Goal: Obtain resource: Download file/media

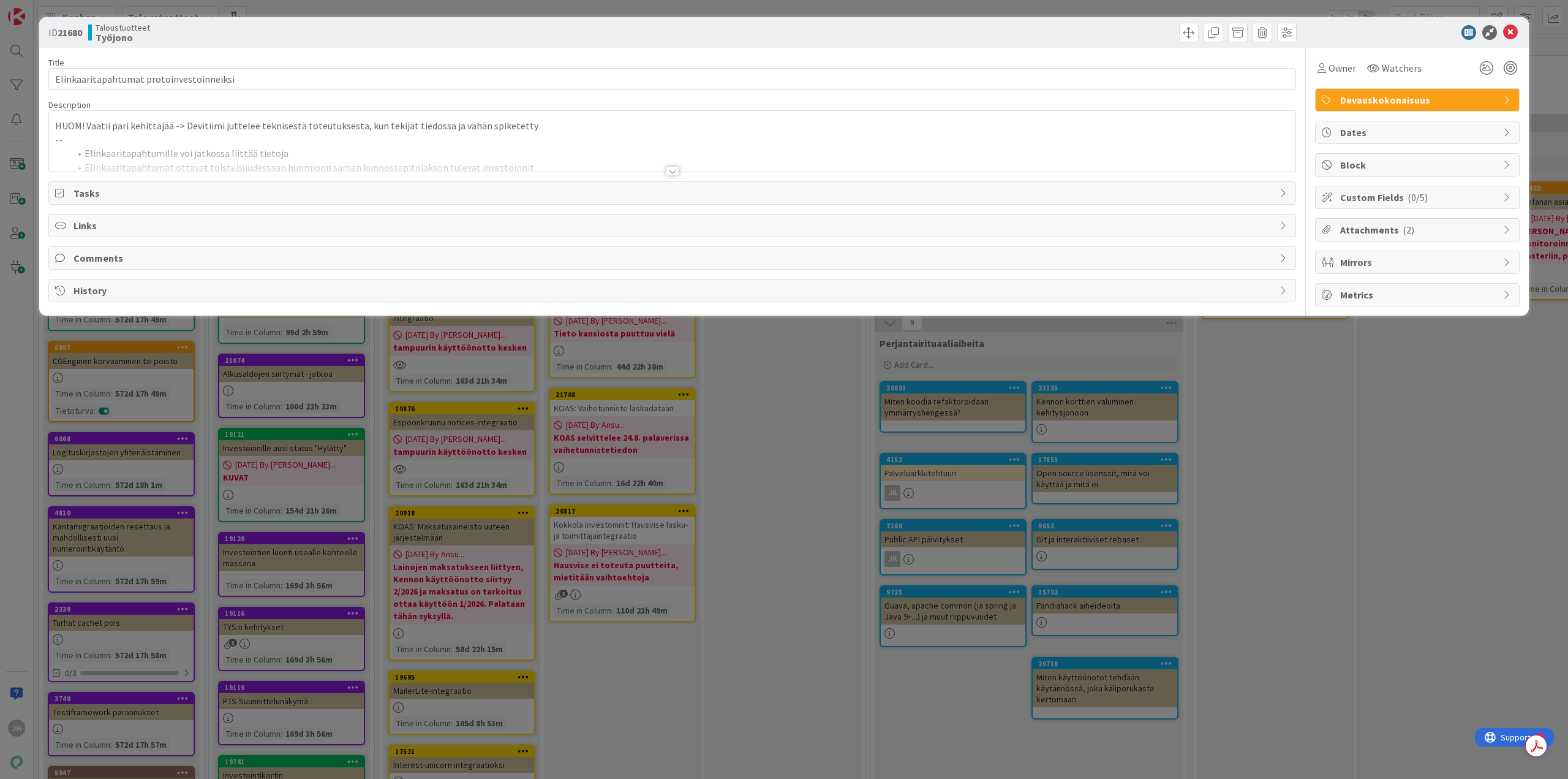
click at [675, 170] on div at bounding box center [672, 171] width 13 height 10
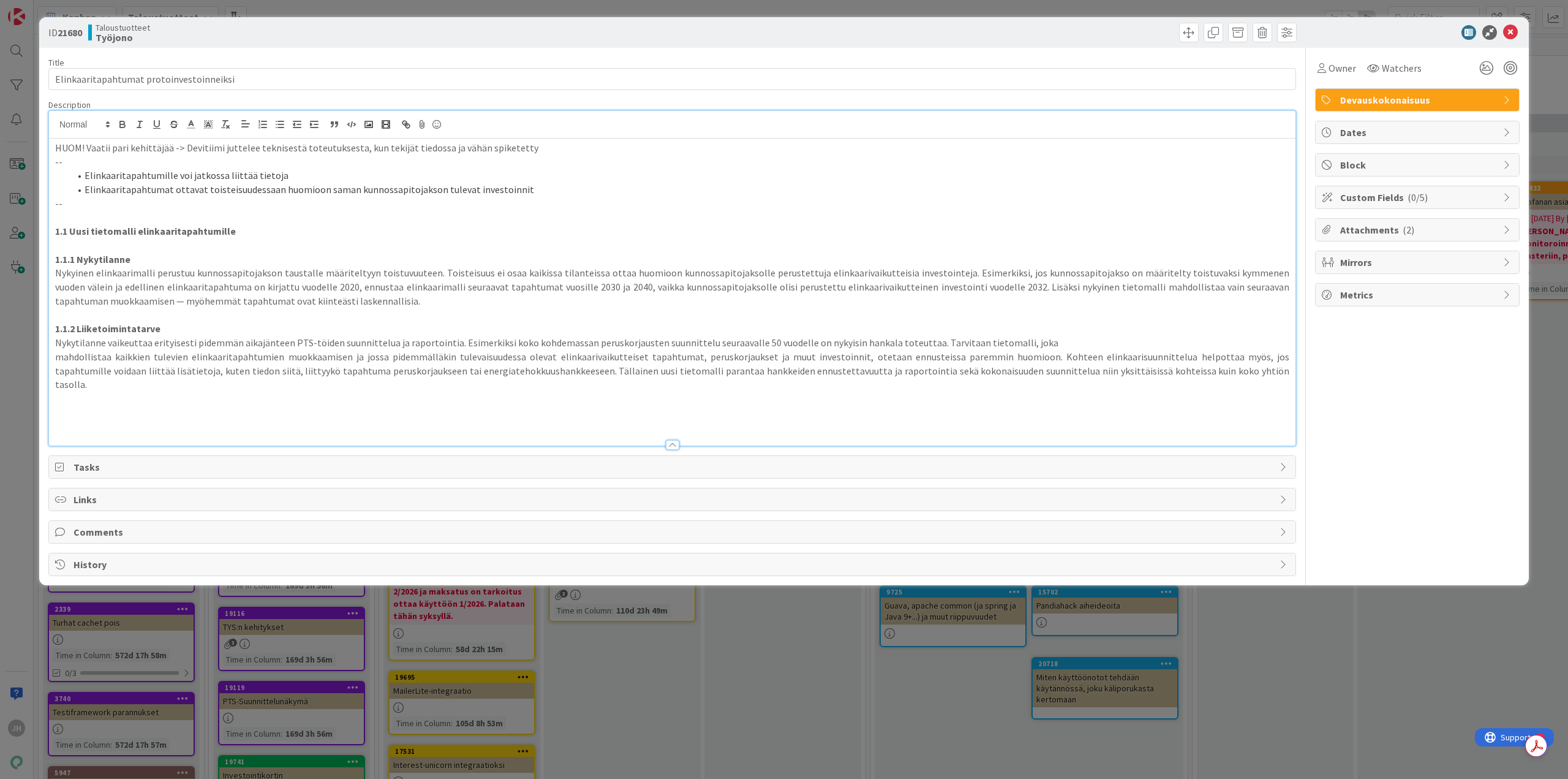
click at [1440, 233] on span "Attachments ( 2 )" at bounding box center [1418, 230] width 157 height 15
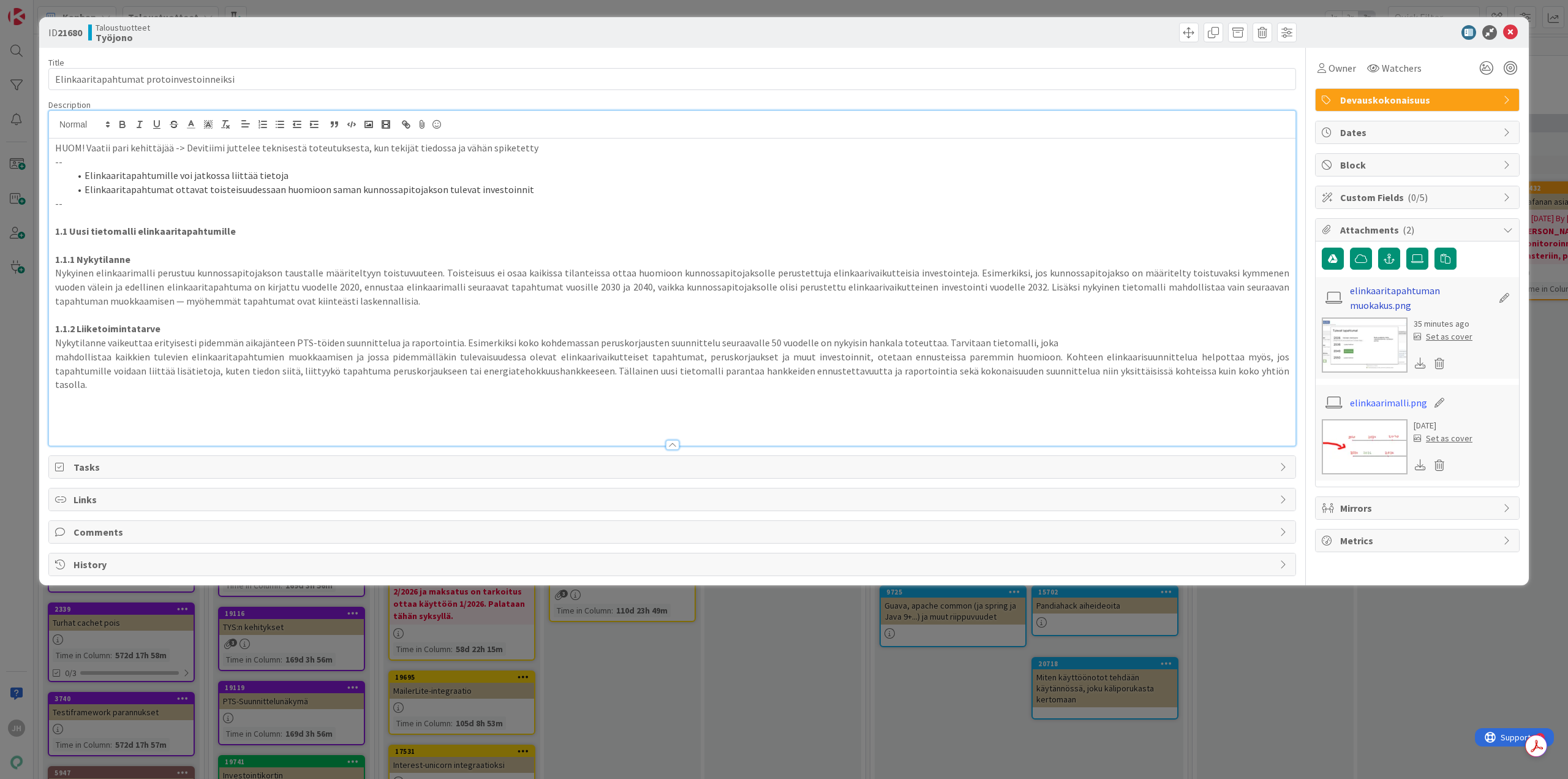
click at [1386, 298] on link "elinkaaritapahtuman muokakus.png" at bounding box center [1421, 298] width 142 height 29
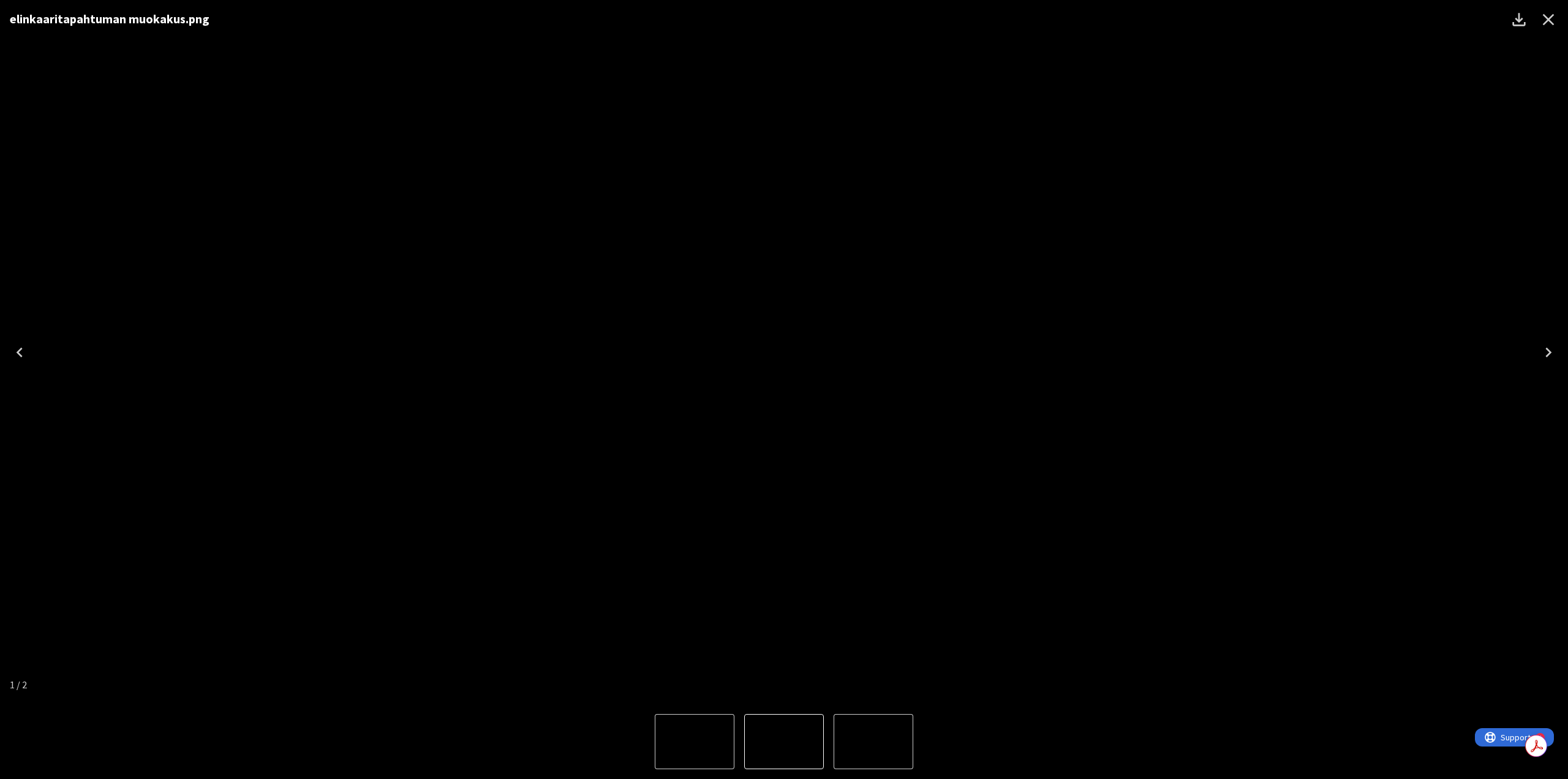
click at [1538, 350] on button "Next" at bounding box center [1548, 352] width 39 height 49
click at [1414, 316] on div "elinkaaritapahtuman muokakus.png" at bounding box center [784, 352] width 1568 height 704
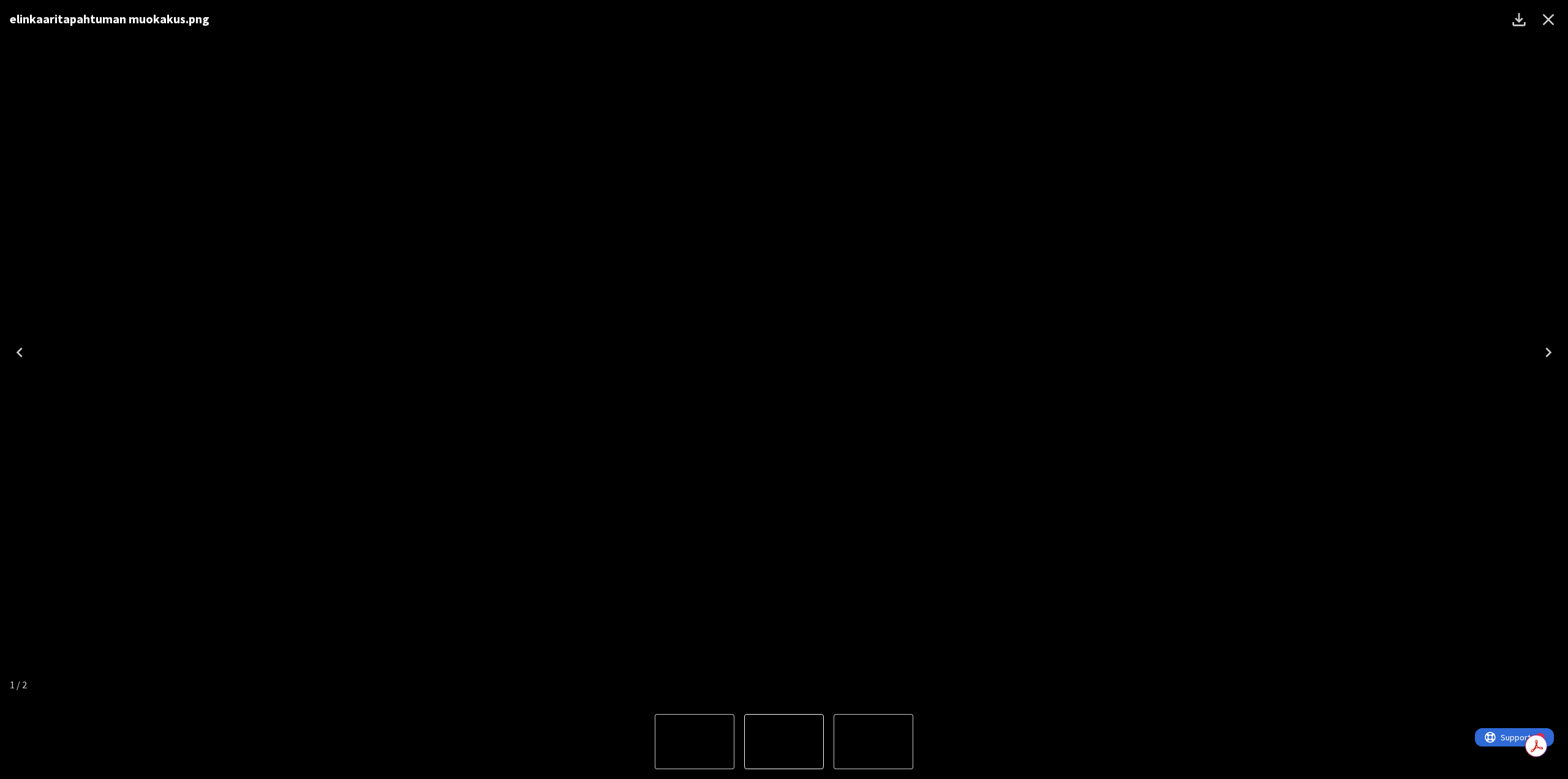
click at [1545, 23] on icon "Close" at bounding box center [1548, 19] width 11 height 11
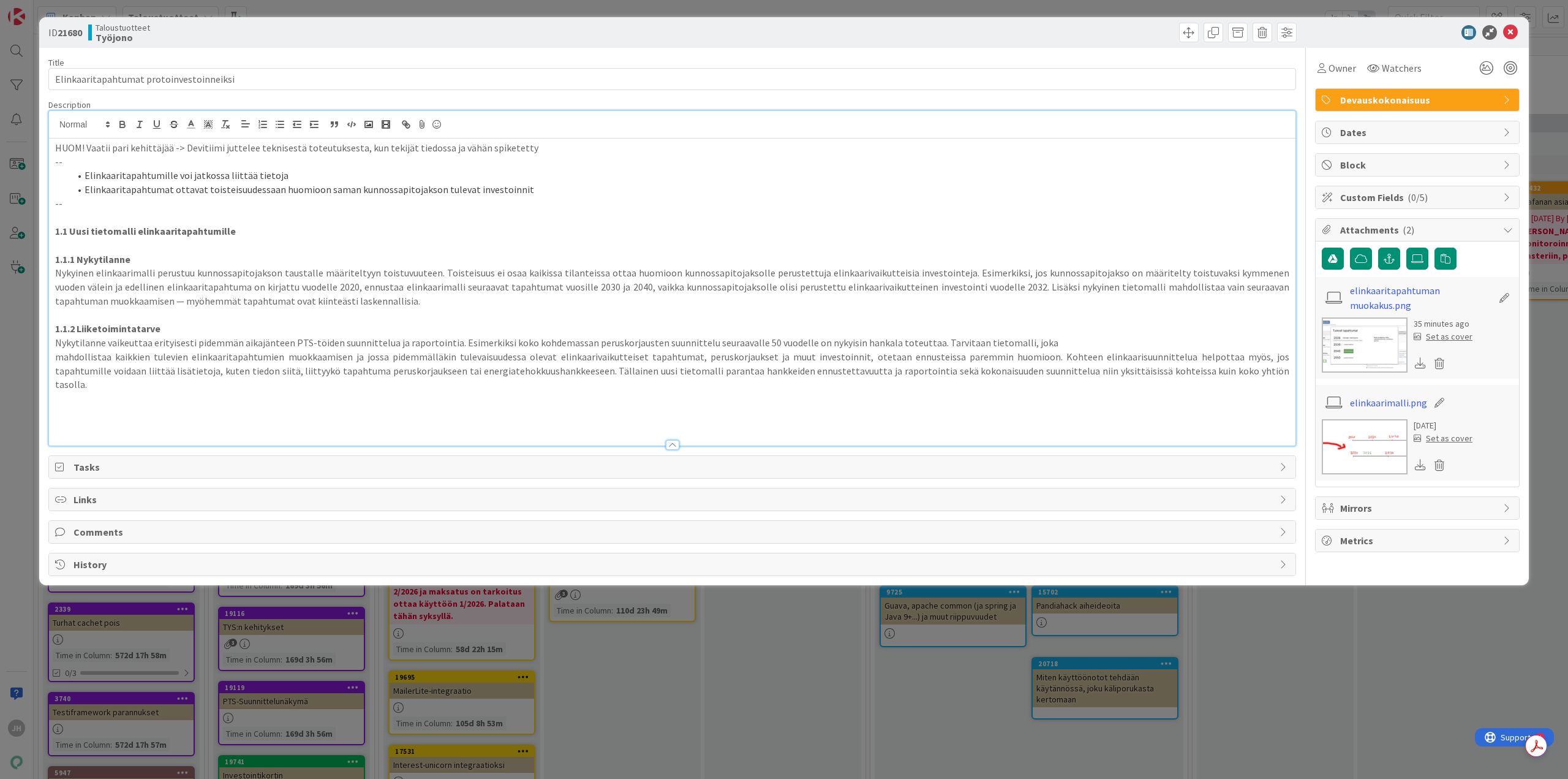
click at [1366, 634] on div "ID 21680 Taloustuotteet Työjono Title 40 / 128 Elinkaaritapahtumat protoinvesto…" at bounding box center [784, 389] width 1568 height 779
